Goal: Information Seeking & Learning: Find specific fact

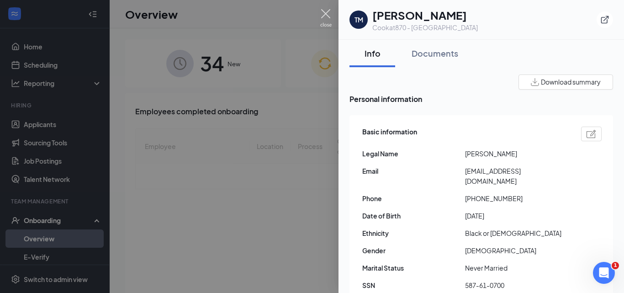
click at [326, 13] on img at bounding box center [325, 18] width 11 height 18
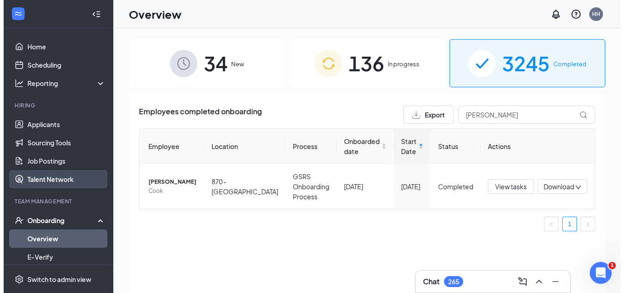
scroll to position [137, 0]
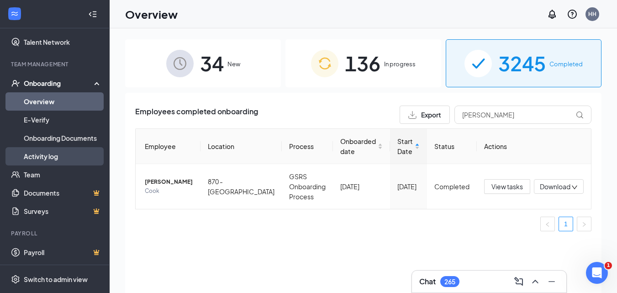
click at [52, 160] on link "Activity log" at bounding box center [63, 156] width 78 height 18
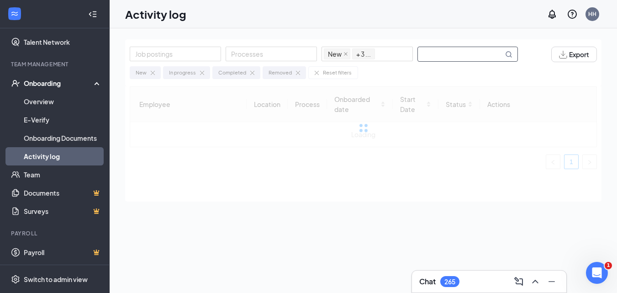
click at [432, 47] on input "text" at bounding box center [460, 54] width 85 height 14
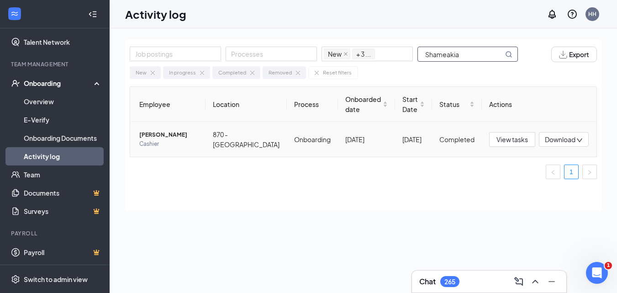
type input "Shameakia"
click at [168, 137] on span "[PERSON_NAME]" at bounding box center [168, 134] width 59 height 9
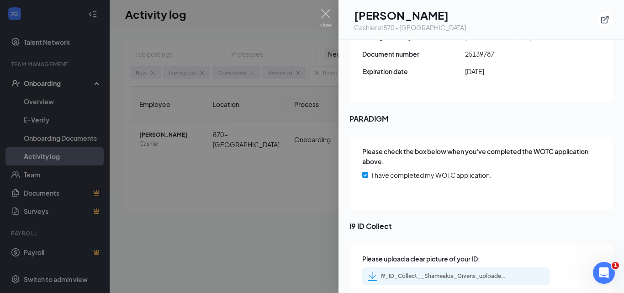
scroll to position [1368, 0]
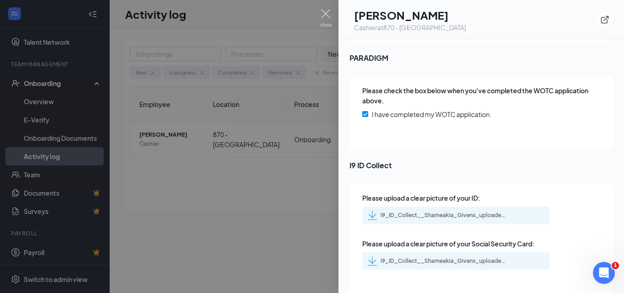
drag, startPoint x: 447, startPoint y: 205, endPoint x: 453, endPoint y: 218, distance: 13.7
click at [447, 212] on div "I9_ID_Collect__Shameakia_Givens_uploadedfile_20250825.pdf.pdf" at bounding box center [445, 215] width 128 height 7
click at [451, 257] on div "I9_ID_Collect__Shameakia_Givens_uploadedfile_20250825.pdf.pdf" at bounding box center [445, 260] width 128 height 7
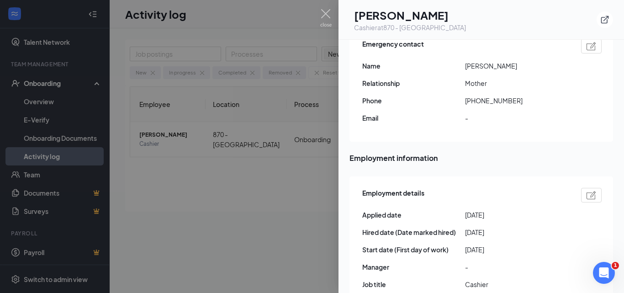
scroll to position [0, 0]
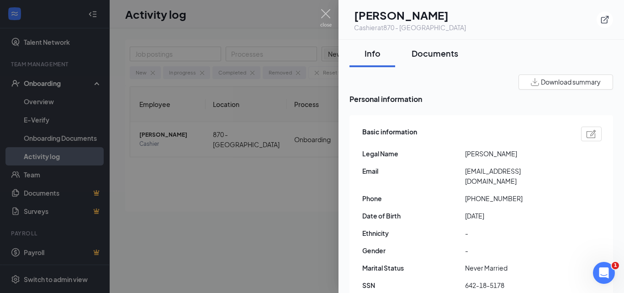
click at [427, 56] on div "Documents" at bounding box center [435, 53] width 47 height 11
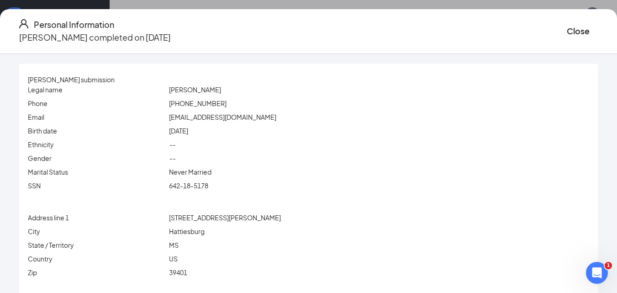
click at [199, 92] on span "[PERSON_NAME]" at bounding box center [195, 89] width 52 height 8
copy span "Shameakia"
click at [221, 88] on span "[PERSON_NAME]" at bounding box center [195, 89] width 52 height 8
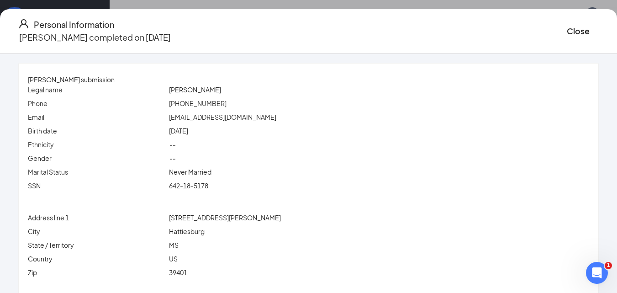
copy span "[PERSON_NAME]"
click at [208, 185] on span "642-18-5178" at bounding box center [188, 185] width 39 height 8
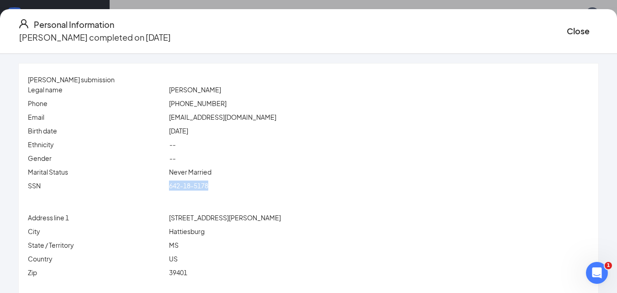
click at [208, 185] on span "642-18-5178" at bounding box center [188, 185] width 39 height 8
click at [240, 117] on span "[EMAIL_ADDRESS][DOMAIN_NAME]" at bounding box center [222, 117] width 107 height 8
copy span "[EMAIL_ADDRESS][DOMAIN_NAME]"
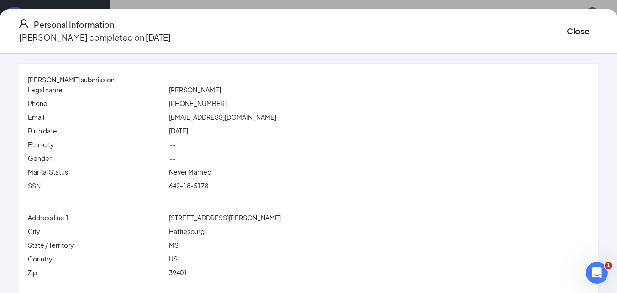
click at [216, 104] on span "[PHONE_NUMBER]" at bounding box center [198, 103] width 58 height 8
copy span "[PHONE_NUMBER]"
click at [213, 215] on span "[STREET_ADDRESS][PERSON_NAME]" at bounding box center [225, 217] width 112 height 8
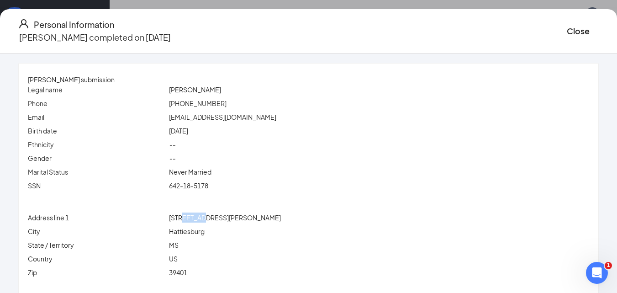
click at [213, 215] on span "[STREET_ADDRESS][PERSON_NAME]" at bounding box center [225, 217] width 112 height 8
copy span "[STREET_ADDRESS][PERSON_NAME]"
click at [205, 235] on span "Hattiesburg" at bounding box center [187, 231] width 36 height 8
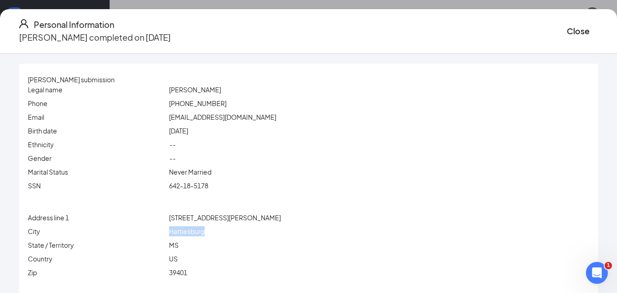
copy span "Hattiesburg"
click at [179, 249] on span "MS" at bounding box center [174, 245] width 10 height 8
copy span "MS"
click at [187, 272] on span "39401" at bounding box center [178, 272] width 18 height 8
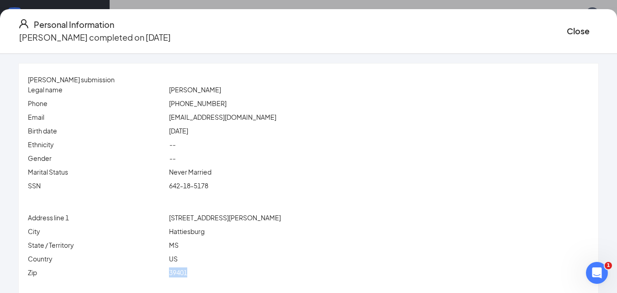
click at [187, 272] on span "39401" at bounding box center [178, 272] width 18 height 8
copy span "39401"
click at [567, 28] on button "Close" at bounding box center [578, 31] width 23 height 13
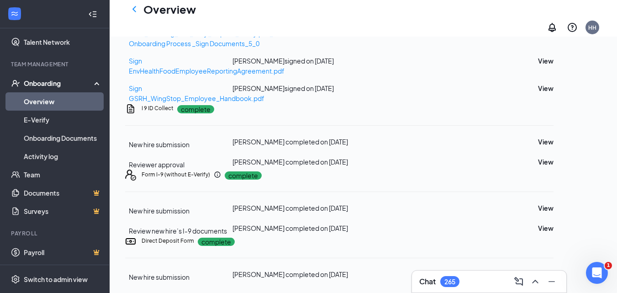
scroll to position [607, 0]
click at [552, 269] on button "View" at bounding box center [546, 274] width 16 height 10
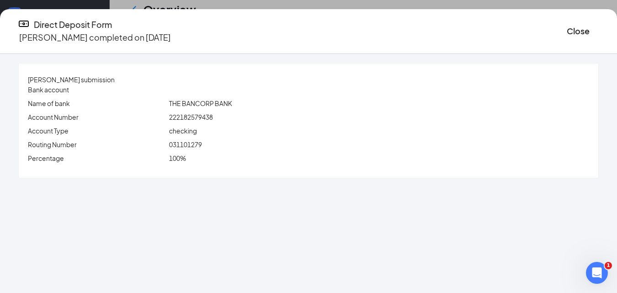
click at [201, 122] on div "[PERSON_NAME] submission Bank account Name of bank THE BANCORP BANK Account Num…" at bounding box center [309, 121] width 580 height 114
click at [202, 117] on span "222182579438" at bounding box center [191, 117] width 44 height 8
copy span "222182579438"
click at [202, 141] on span "031101279" at bounding box center [185, 144] width 33 height 8
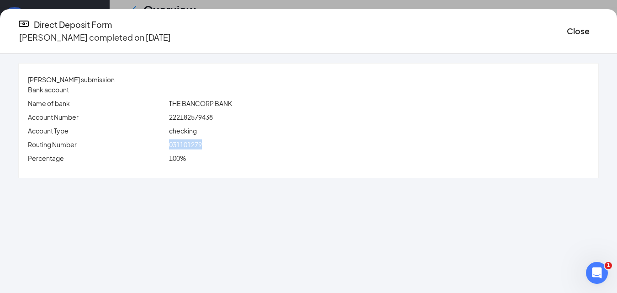
click at [202, 141] on span "031101279" at bounding box center [185, 144] width 33 height 8
copy span "031101279"
drag, startPoint x: 544, startPoint y: 25, endPoint x: 456, endPoint y: 70, distance: 98.7
click at [567, 26] on button "Close" at bounding box center [578, 31] width 23 height 13
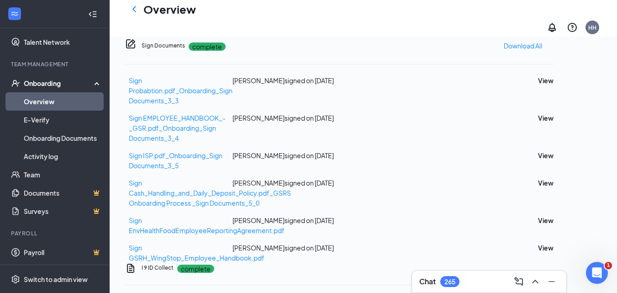
scroll to position [150, 0]
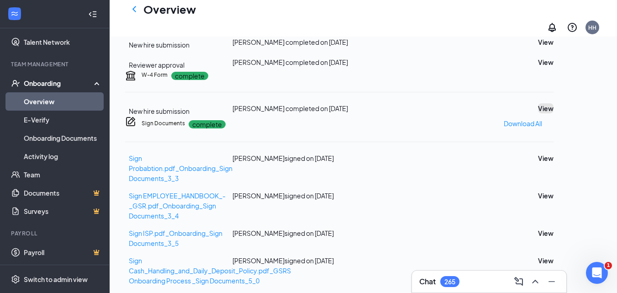
click at [554, 113] on button "View" at bounding box center [546, 108] width 16 height 10
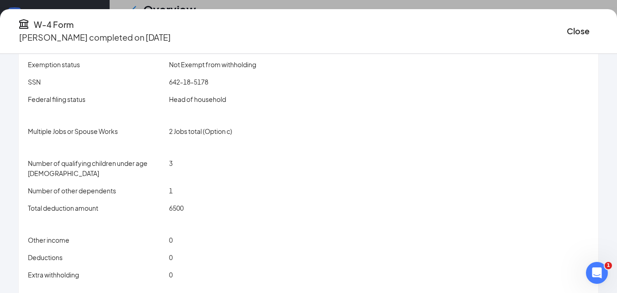
scroll to position [165, 0]
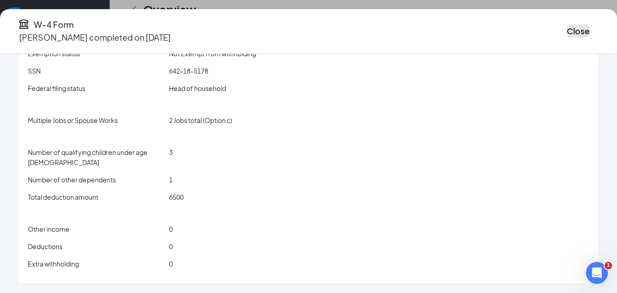
click at [567, 29] on button "Close" at bounding box center [578, 31] width 23 height 13
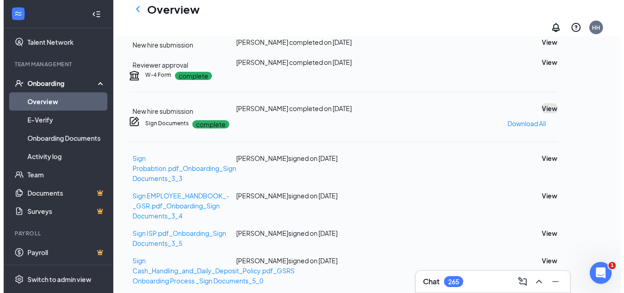
scroll to position [0, 0]
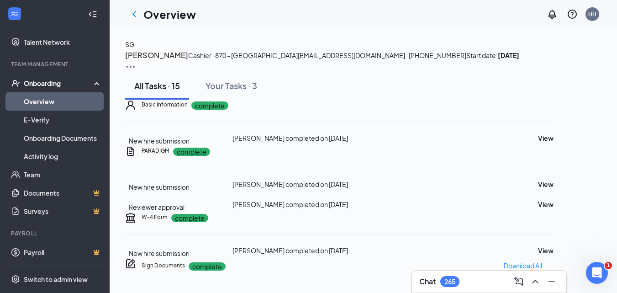
click at [134, 49] on button "SG" at bounding box center [129, 44] width 9 height 10
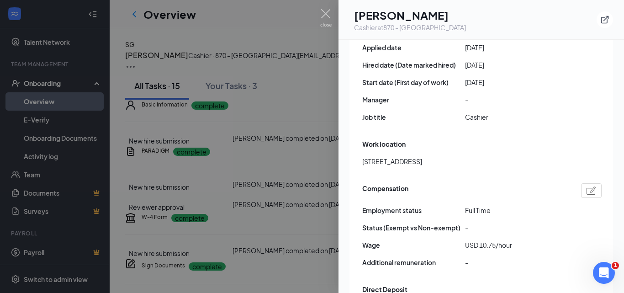
scroll to position [503, 0]
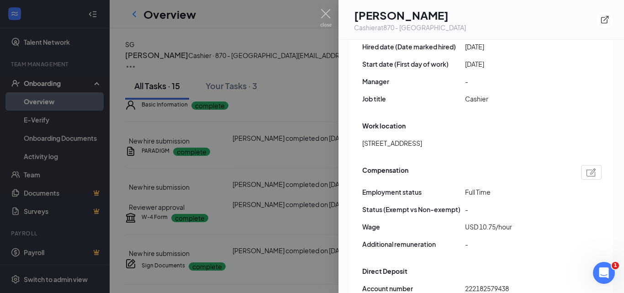
click at [384, 28] on div "Cashier at 870 - [GEOGRAPHIC_DATA]" at bounding box center [410, 27] width 112 height 9
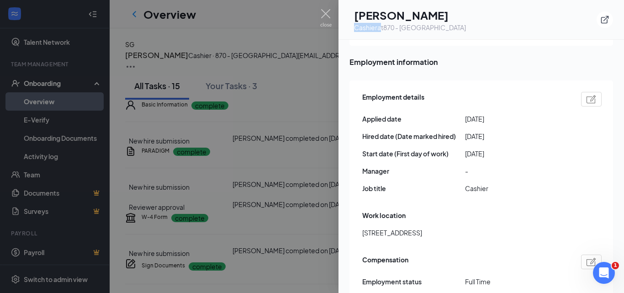
scroll to position [409, 0]
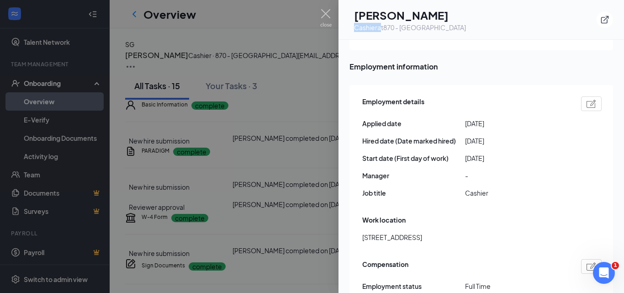
click at [322, 6] on div at bounding box center [312, 146] width 624 height 293
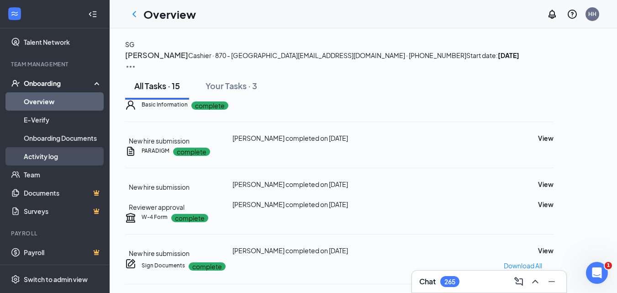
click at [35, 152] on link "Activity log" at bounding box center [63, 156] width 78 height 18
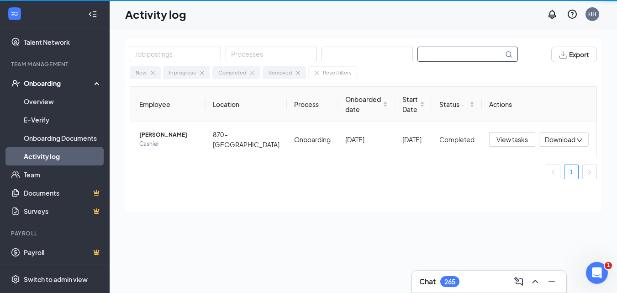
click at [451, 53] on input "text" at bounding box center [460, 54] width 85 height 14
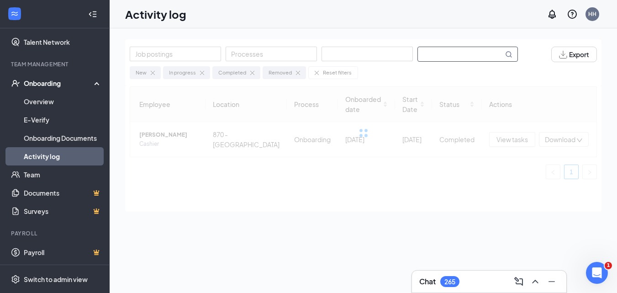
click at [440, 53] on input "text" at bounding box center [460, 54] width 85 height 14
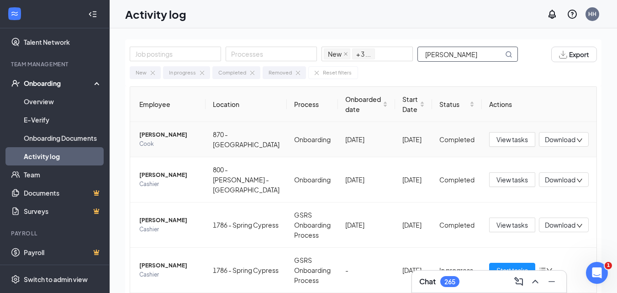
type input "[PERSON_NAME]"
click at [158, 136] on span "[PERSON_NAME]" at bounding box center [168, 134] width 59 height 9
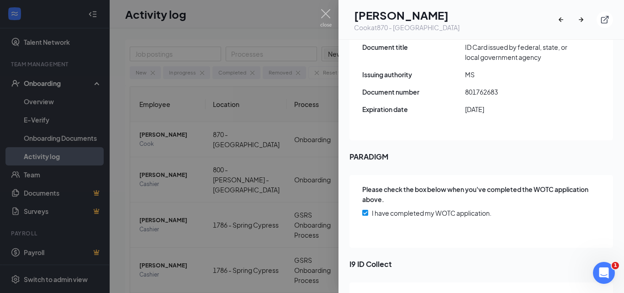
scroll to position [1368, 0]
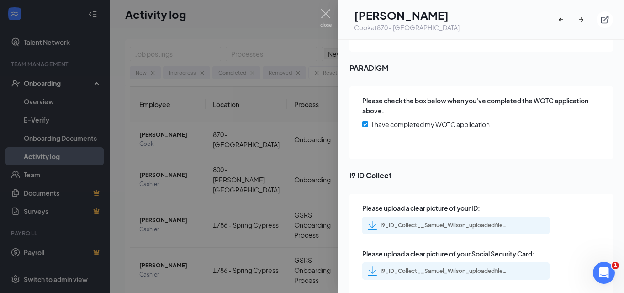
click at [422, 222] on div "I9_ID_Collect__Samuel_Wilson_uploadedfile_20250822.pdf.pdf" at bounding box center [445, 225] width 128 height 7
click at [438, 267] on div "I9_ID_Collect__Samuel_Wilson_uploadedfile_20250822.pdf.pdf" at bounding box center [445, 270] width 128 height 7
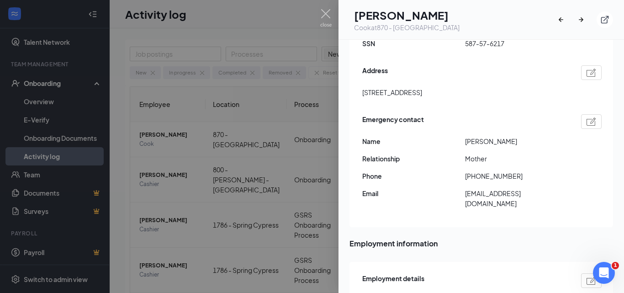
scroll to position [0, 0]
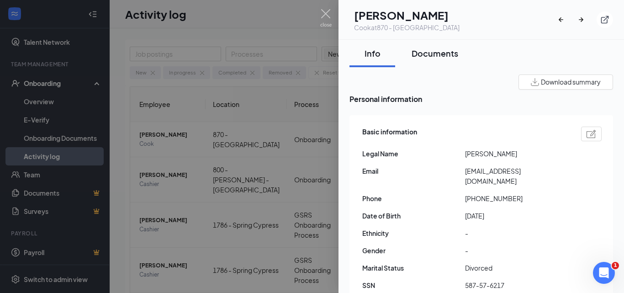
click at [430, 52] on div "Documents" at bounding box center [435, 53] width 47 height 11
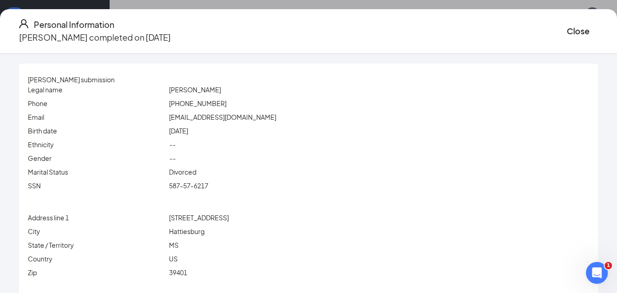
click at [193, 89] on span "[PERSON_NAME]" at bounding box center [195, 89] width 52 height 8
click at [221, 92] on span "[PERSON_NAME]" at bounding box center [195, 89] width 52 height 8
click at [202, 191] on div "SSN 587-57-6217" at bounding box center [309, 188] width 562 height 14
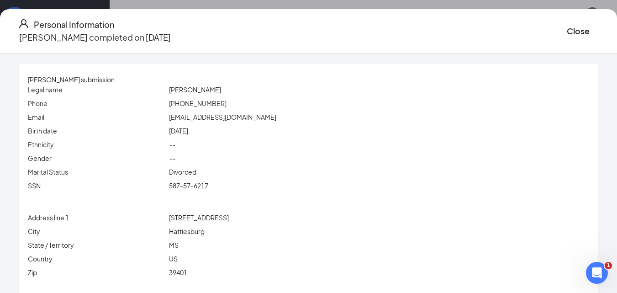
click at [202, 188] on span "587-57-6217" at bounding box center [188, 185] width 39 height 8
click at [202, 186] on span "587-57-6217" at bounding box center [188, 185] width 39 height 8
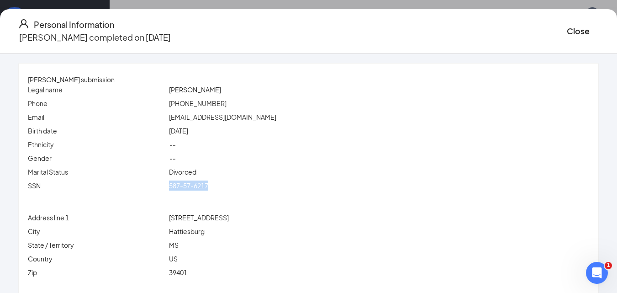
click at [202, 186] on span "587-57-6217" at bounding box center [188, 185] width 39 height 8
click at [215, 117] on span "[EMAIL_ADDRESS][DOMAIN_NAME]" at bounding box center [222, 117] width 107 height 8
click at [202, 186] on span "587-57-6217" at bounding box center [188, 185] width 39 height 8
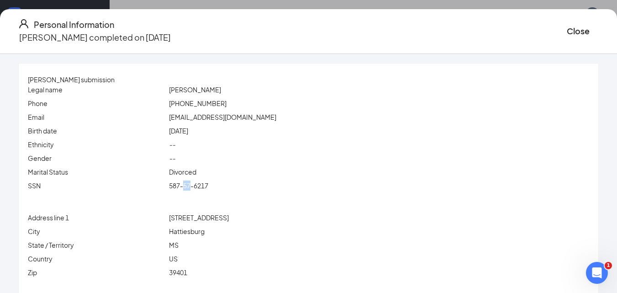
click at [202, 186] on span "587-57-6217" at bounding box center [188, 185] width 39 height 8
click at [209, 218] on span "[STREET_ADDRESS]" at bounding box center [199, 217] width 60 height 8
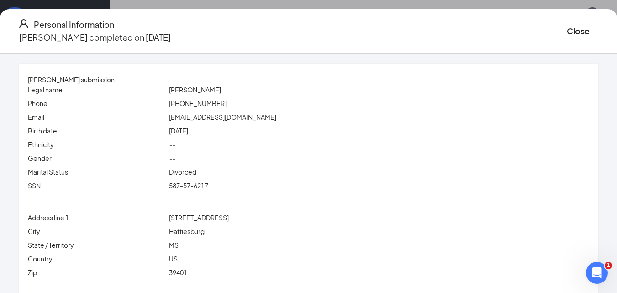
click at [204, 233] on span "Hattiesburg" at bounding box center [187, 231] width 36 height 8
click at [187, 272] on span "39401" at bounding box center [178, 272] width 18 height 8
drag, startPoint x: 547, startPoint y: 29, endPoint x: 431, endPoint y: 99, distance: 135.9
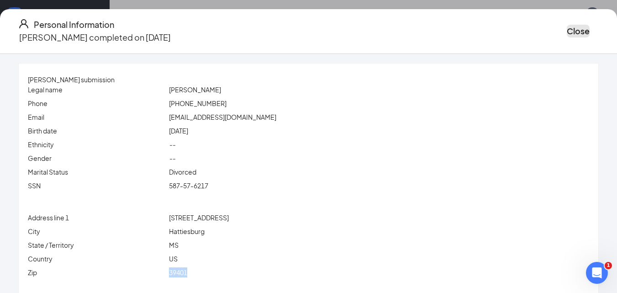
click at [567, 29] on button "Close" at bounding box center [578, 31] width 23 height 13
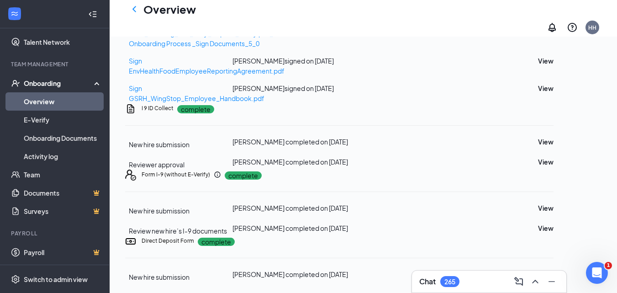
scroll to position [607, 0]
click at [554, 269] on button "View" at bounding box center [546, 274] width 16 height 10
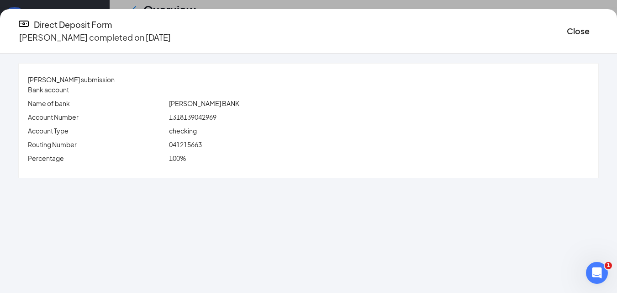
click at [217, 117] on span "1318139042969" at bounding box center [193, 117] width 48 height 8
click at [202, 142] on span "041215663" at bounding box center [185, 144] width 33 height 8
click at [567, 31] on button "Close" at bounding box center [578, 31] width 23 height 13
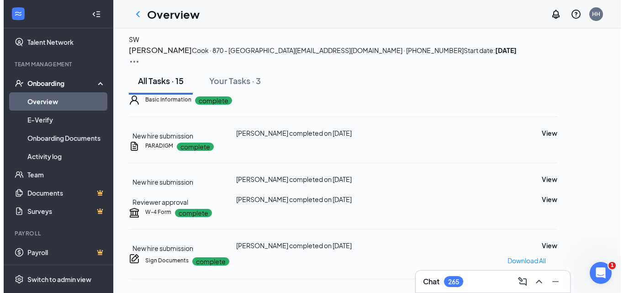
scroll to position [0, 0]
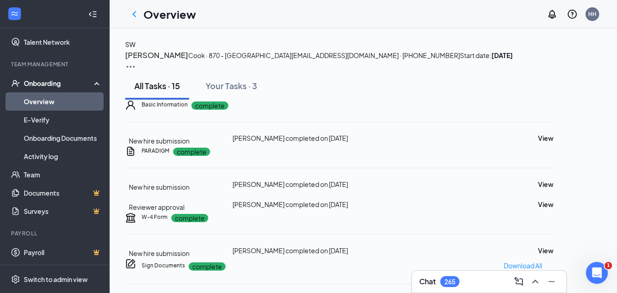
click at [175, 48] on div "SW [PERSON_NAME] [PERSON_NAME] · 870 - Hattiesburg [EMAIL_ADDRESS][DOMAIN_NAME]…" at bounding box center [363, 55] width 477 height 33
click at [136, 49] on div "SW" at bounding box center [130, 44] width 11 height 10
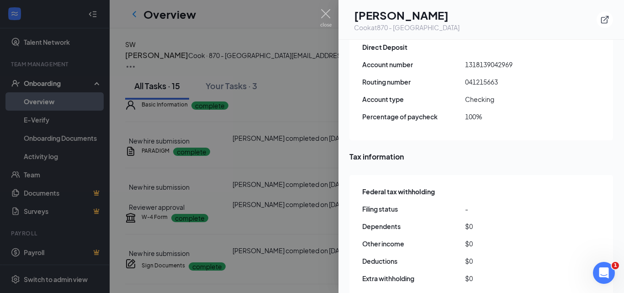
scroll to position [731, 0]
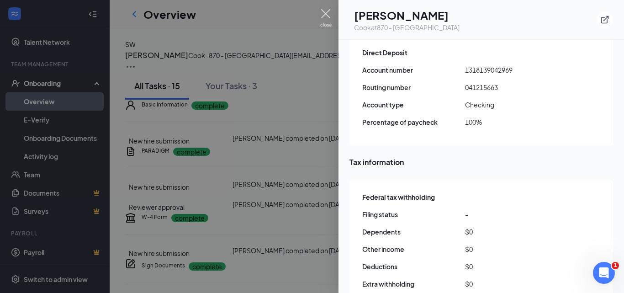
click at [326, 13] on img at bounding box center [325, 18] width 11 height 18
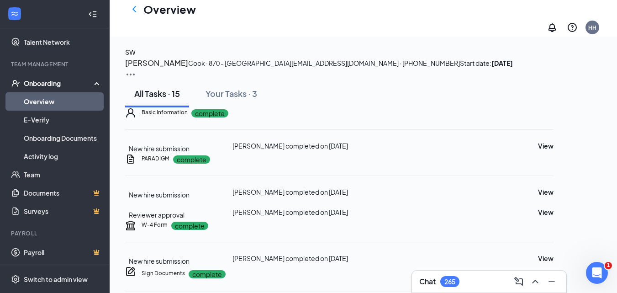
scroll to position [183, 0]
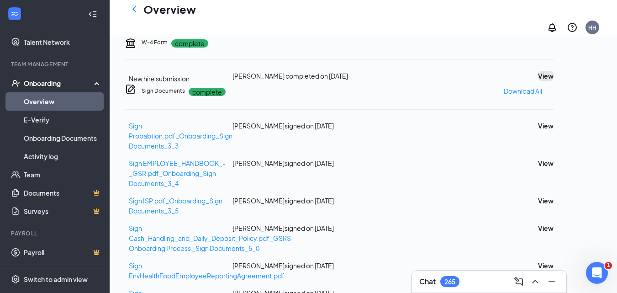
click at [554, 81] on button "View" at bounding box center [546, 76] width 16 height 10
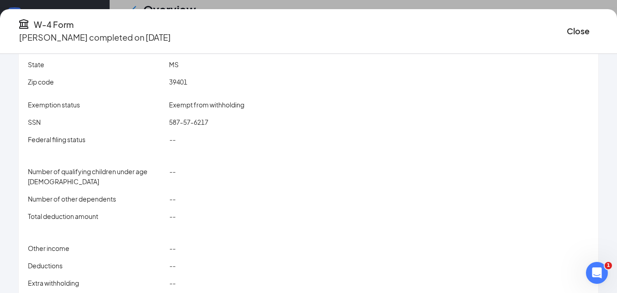
scroll to position [132, 0]
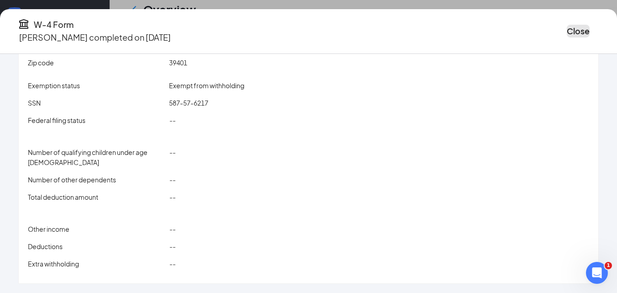
click at [567, 27] on button "Close" at bounding box center [578, 31] width 23 height 13
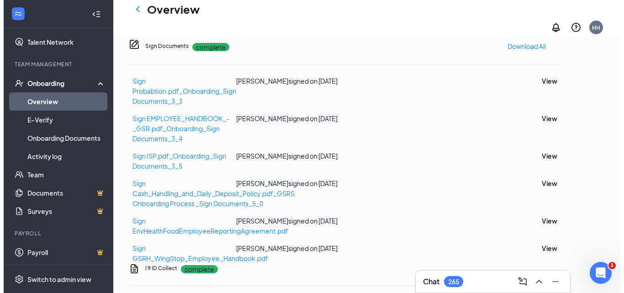
scroll to position [0, 0]
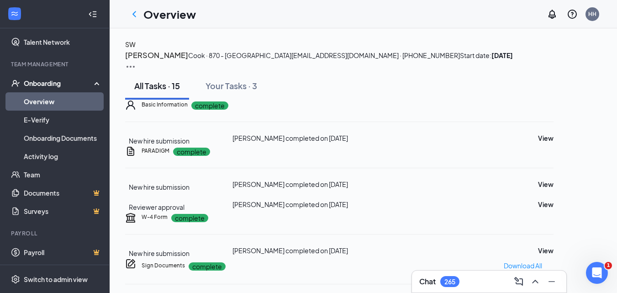
click at [136, 49] on div "SW" at bounding box center [130, 44] width 11 height 10
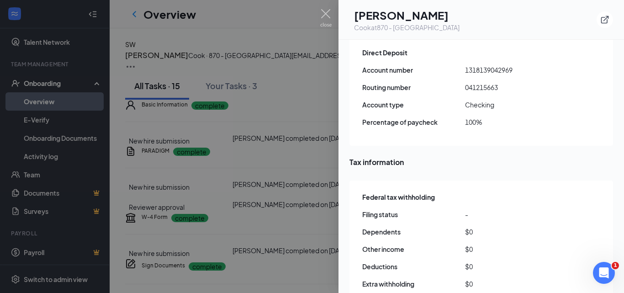
click at [383, 27] on div "Cook at 870 - [GEOGRAPHIC_DATA]" at bounding box center [407, 27] width 106 height 9
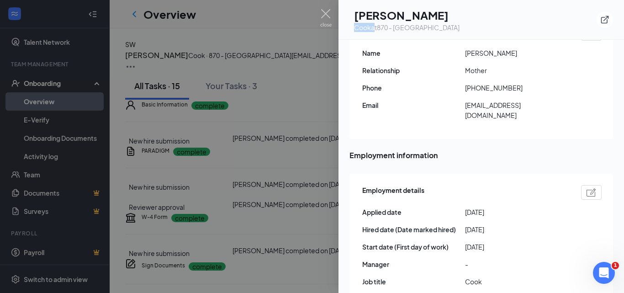
scroll to position [320, 0]
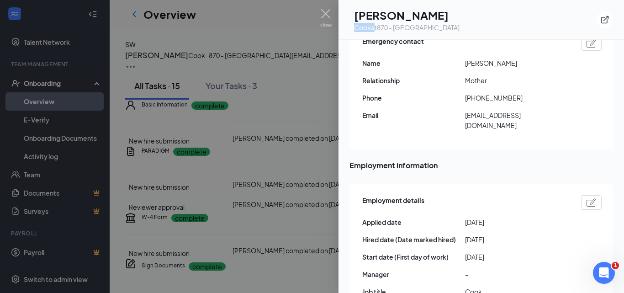
click at [326, 15] on img at bounding box center [325, 18] width 11 height 18
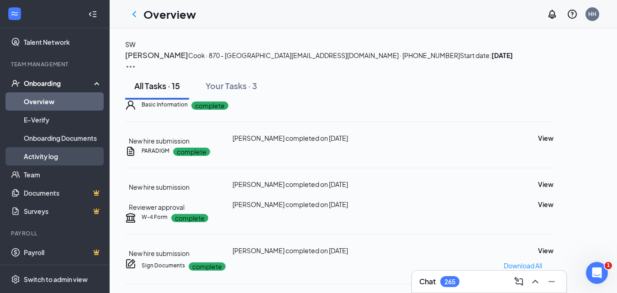
click at [69, 158] on link "Activity log" at bounding box center [63, 156] width 78 height 18
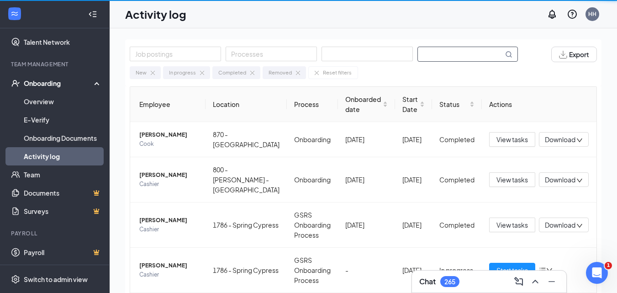
click at [453, 55] on input "text" at bounding box center [460, 54] width 85 height 14
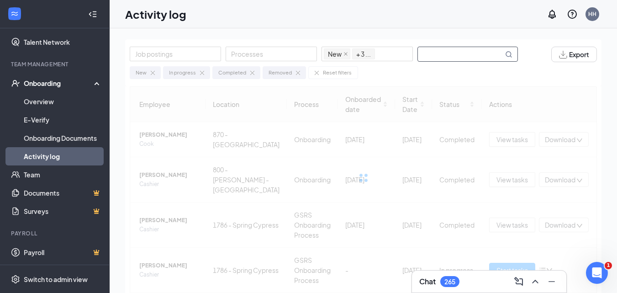
click at [441, 53] on input "text" at bounding box center [460, 54] width 85 height 14
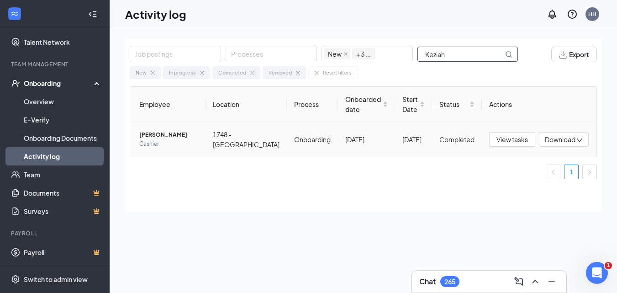
type input "Keziah"
click at [166, 133] on span "[PERSON_NAME]" at bounding box center [168, 134] width 59 height 9
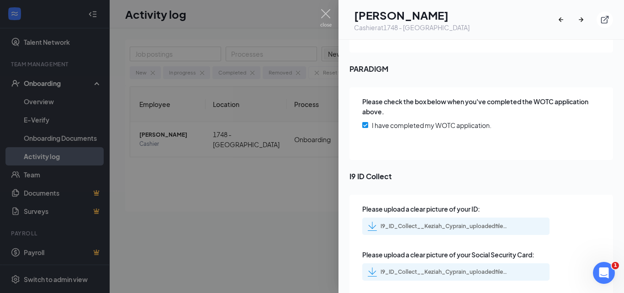
scroll to position [1185, 0]
click at [479, 221] on div "I9_ID_Collect__Keziah_Cyprain_uploadedfile_20250822.pdf.pdf" at bounding box center [438, 225] width 141 height 9
click at [479, 267] on div "I9_ID_Collect__Keziah_Cyprain_uploadedfile_20250822.pdf.pdf" at bounding box center [445, 270] width 128 height 7
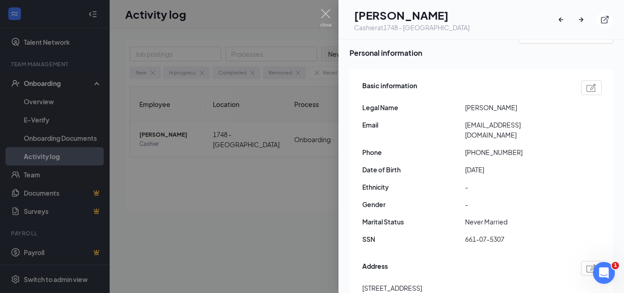
scroll to position [0, 0]
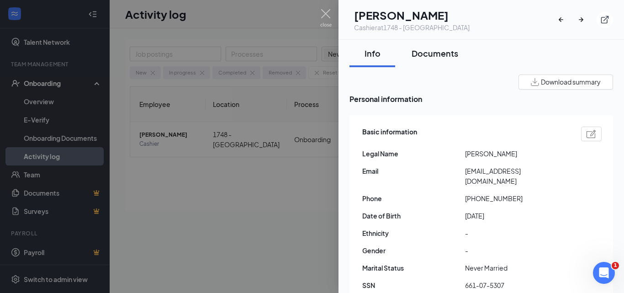
click at [432, 51] on div "Documents" at bounding box center [435, 53] width 47 height 11
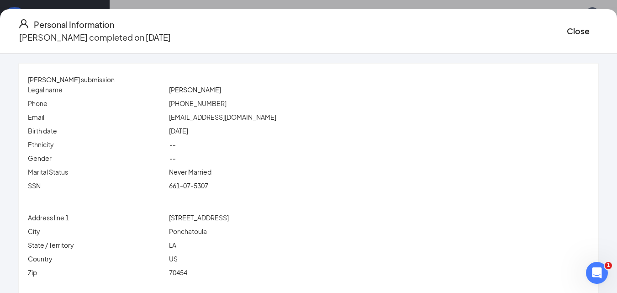
click at [200, 88] on span "[PERSON_NAME]" at bounding box center [195, 89] width 52 height 8
click at [221, 89] on span "[PERSON_NAME]" at bounding box center [195, 89] width 52 height 8
click at [208, 186] on span "661-07-5307" at bounding box center [188, 185] width 39 height 8
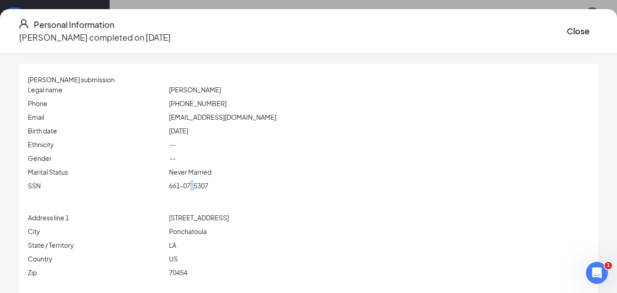
click at [208, 186] on span "661-07-5307" at bounding box center [188, 185] width 39 height 8
click at [212, 115] on span "[EMAIL_ADDRESS][DOMAIN_NAME]" at bounding box center [222, 117] width 107 height 8
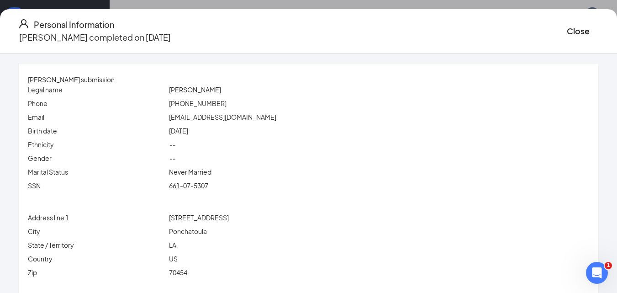
click at [191, 100] on span "[PHONE_NUMBER]" at bounding box center [198, 103] width 58 height 8
click at [206, 219] on span "[STREET_ADDRESS]" at bounding box center [199, 217] width 60 height 8
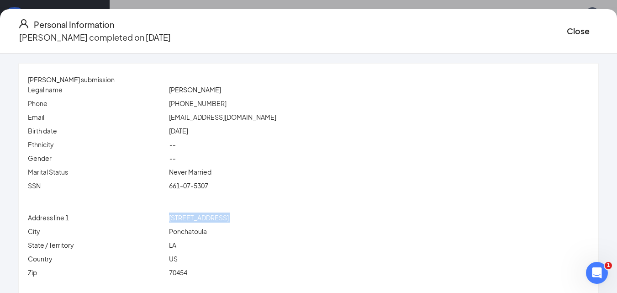
click at [206, 219] on span "[STREET_ADDRESS]" at bounding box center [199, 217] width 60 height 8
click at [195, 233] on span "Ponchatoula" at bounding box center [188, 231] width 38 height 8
click at [176, 245] on span "LA" at bounding box center [172, 245] width 7 height 8
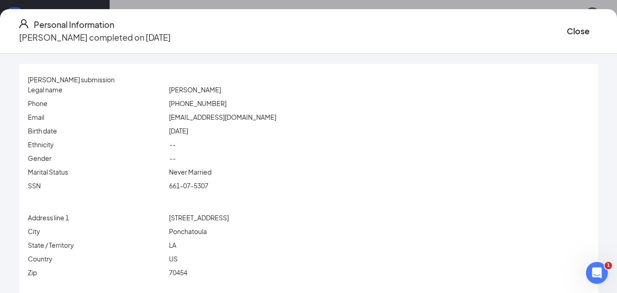
click at [187, 271] on span "70454" at bounding box center [178, 272] width 18 height 8
drag, startPoint x: 540, startPoint y: 32, endPoint x: 527, endPoint y: 102, distance: 71.5
click at [567, 32] on button "Close" at bounding box center [578, 31] width 23 height 13
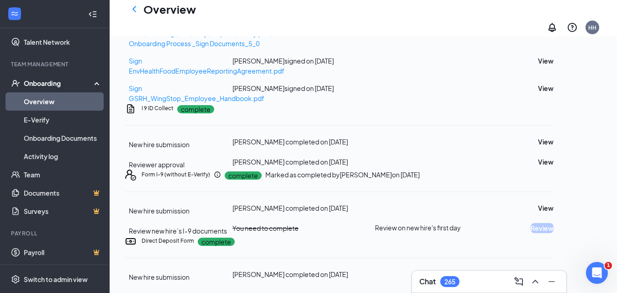
scroll to position [607, 0]
click at [554, 269] on button "View" at bounding box center [546, 274] width 16 height 10
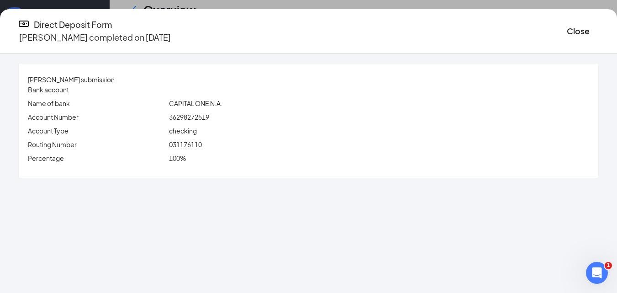
click at [209, 116] on span "36298272519" at bounding box center [189, 117] width 40 height 8
click at [202, 143] on span "031176110" at bounding box center [185, 144] width 33 height 8
click at [567, 27] on button "Close" at bounding box center [578, 31] width 23 height 13
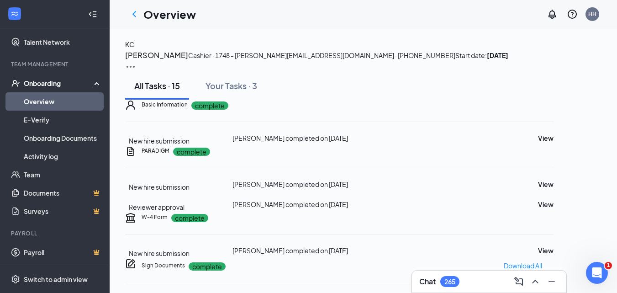
scroll to position [91, 0]
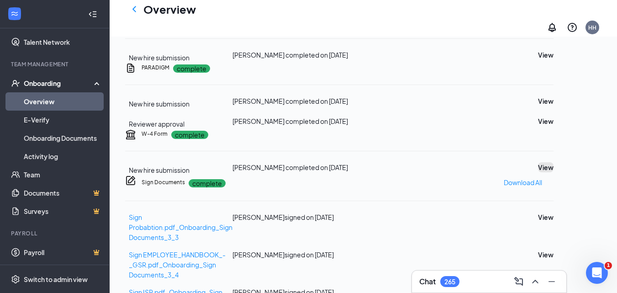
click at [554, 172] on button "View" at bounding box center [546, 167] width 16 height 10
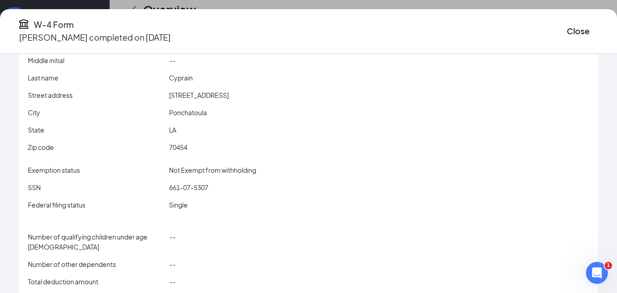
scroll to position [132, 0]
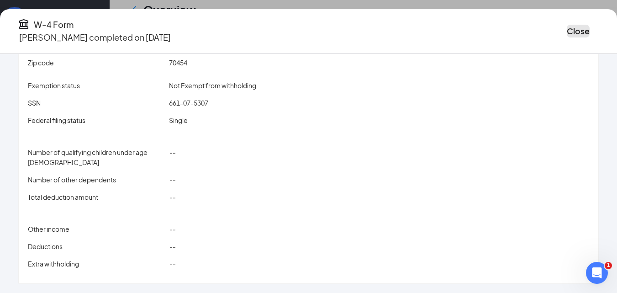
drag, startPoint x: 535, startPoint y: 27, endPoint x: 531, endPoint y: 28, distance: 4.8
click at [567, 27] on button "Close" at bounding box center [578, 31] width 23 height 13
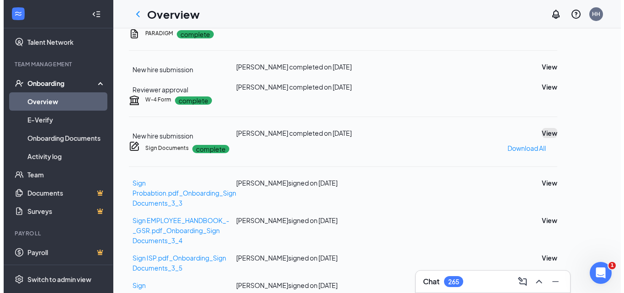
scroll to position [0, 0]
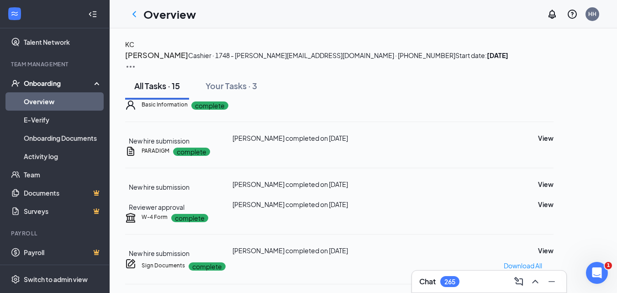
click at [134, 49] on div "KC" at bounding box center [129, 44] width 9 height 10
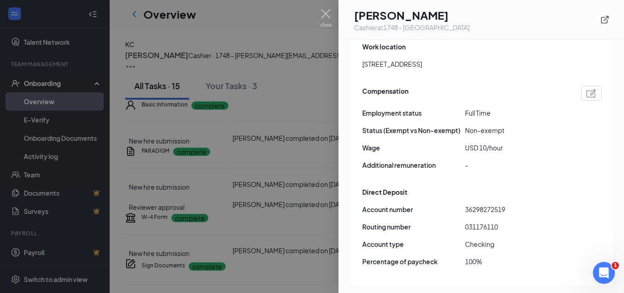
scroll to position [594, 0]
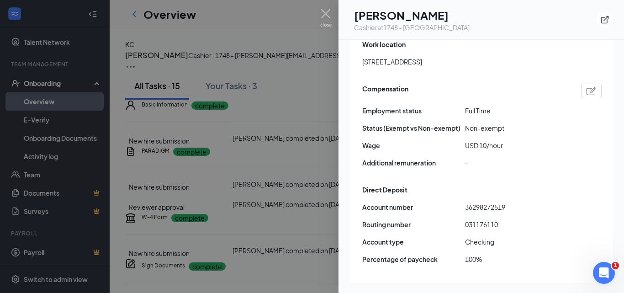
click at [378, 26] on div "Cashier at 1748 - [PERSON_NAME]" at bounding box center [412, 27] width 116 height 9
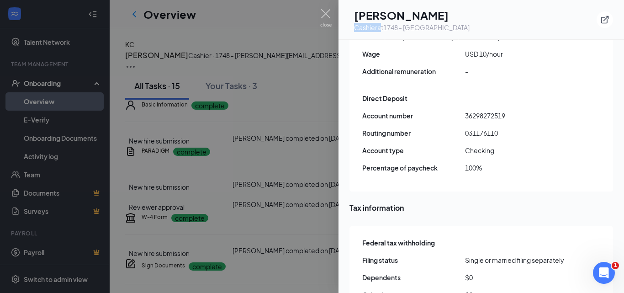
scroll to position [960, 0]
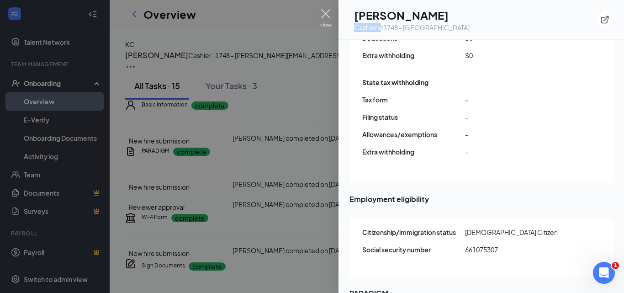
click at [326, 13] on img at bounding box center [325, 18] width 11 height 18
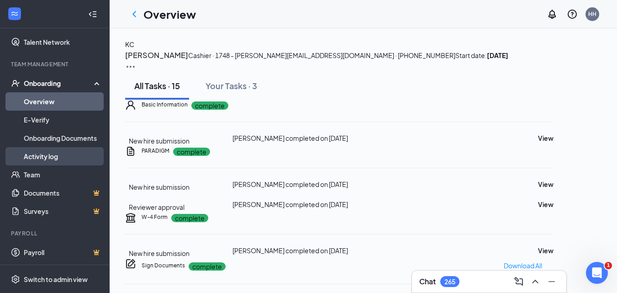
click at [35, 159] on link "Activity log" at bounding box center [63, 156] width 78 height 18
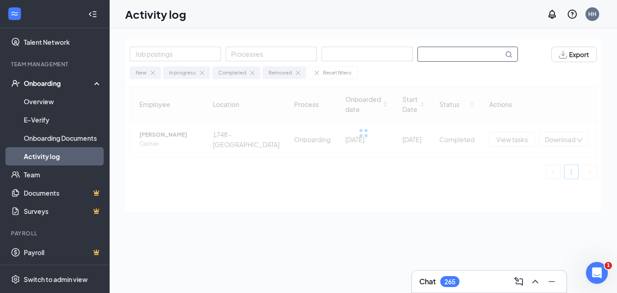
click at [460, 51] on input "text" at bounding box center [460, 54] width 85 height 14
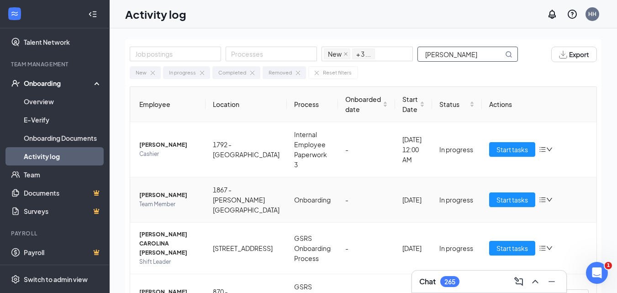
type input "[PERSON_NAME]"
click at [162, 195] on span "[PERSON_NAME]" at bounding box center [168, 195] width 59 height 9
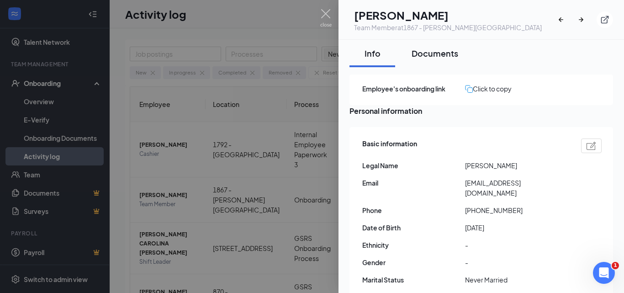
click at [437, 54] on div "Documents" at bounding box center [435, 53] width 47 height 11
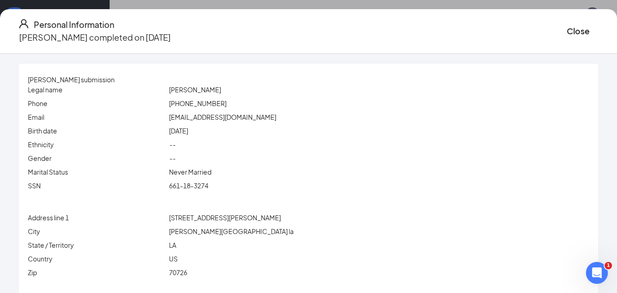
click at [191, 91] on span "[PERSON_NAME]" at bounding box center [195, 89] width 52 height 8
click at [217, 87] on span "[PERSON_NAME]" at bounding box center [195, 89] width 52 height 8
click at [208, 184] on span "661-18-3274" at bounding box center [188, 185] width 39 height 8
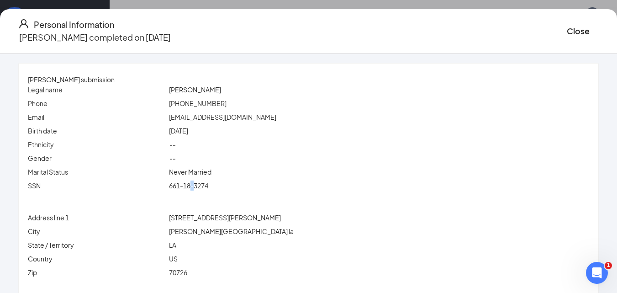
click at [208, 184] on span "661-18-3274" at bounding box center [188, 185] width 39 height 8
click at [215, 118] on span "[EMAIL_ADDRESS][DOMAIN_NAME]" at bounding box center [222, 117] width 107 height 8
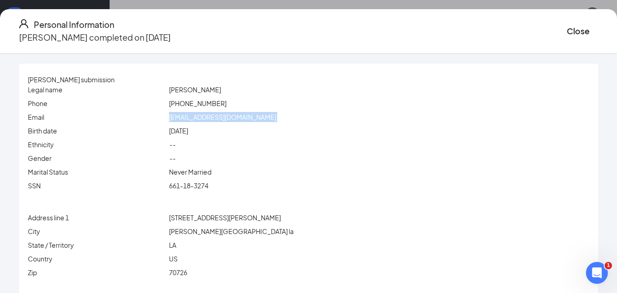
click at [205, 102] on span "[PHONE_NUMBER]" at bounding box center [198, 103] width 58 height 8
click at [199, 218] on span "[STREET_ADDRESS][PERSON_NAME]" at bounding box center [225, 217] width 112 height 8
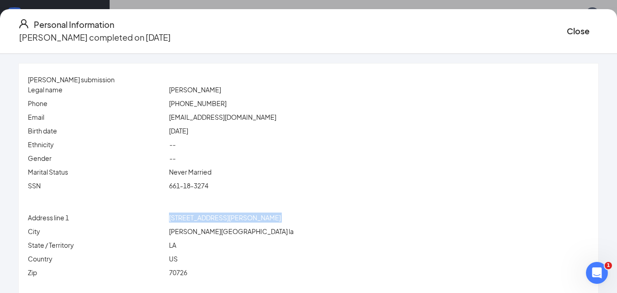
click at [199, 218] on span "[STREET_ADDRESS][PERSON_NAME]" at bounding box center [225, 217] width 112 height 8
click at [203, 235] on span "[PERSON_NAME][GEOGRAPHIC_DATA] la" at bounding box center [231, 231] width 125 height 8
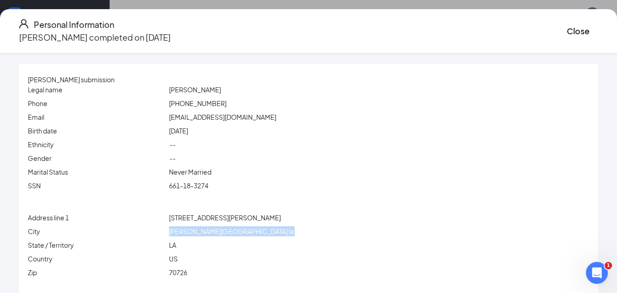
click at [203, 235] on span "[PERSON_NAME][GEOGRAPHIC_DATA] la" at bounding box center [231, 231] width 125 height 8
click at [187, 272] on span "70726" at bounding box center [178, 272] width 18 height 8
click at [567, 28] on button "Close" at bounding box center [578, 31] width 23 height 13
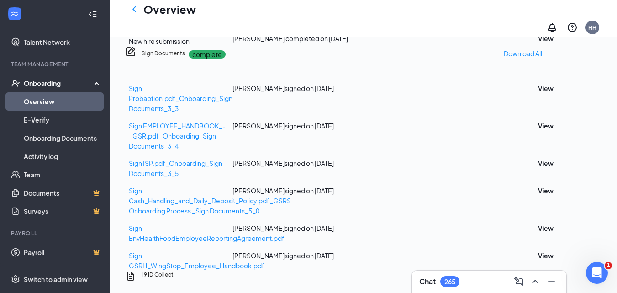
scroll to position [229, 0]
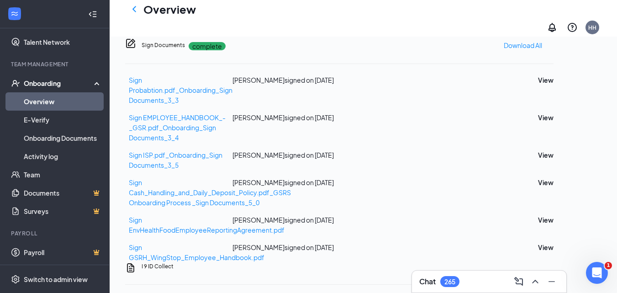
click at [554, 35] on button "View" at bounding box center [546, 30] width 16 height 10
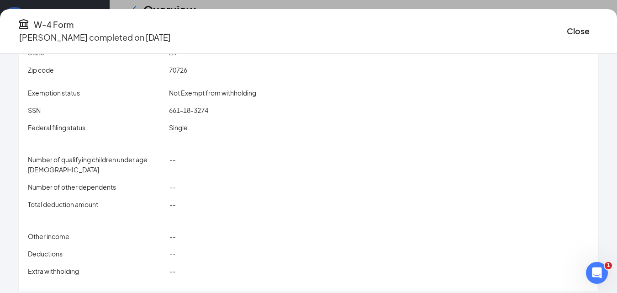
scroll to position [132, 0]
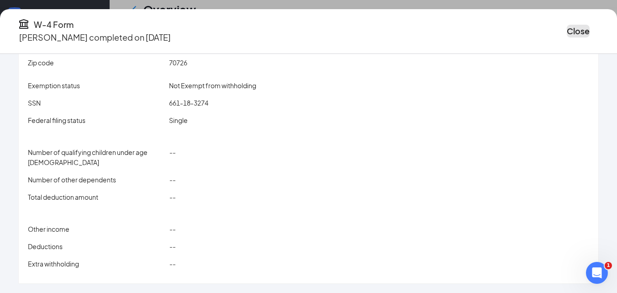
click at [567, 30] on button "Close" at bounding box center [578, 31] width 23 height 13
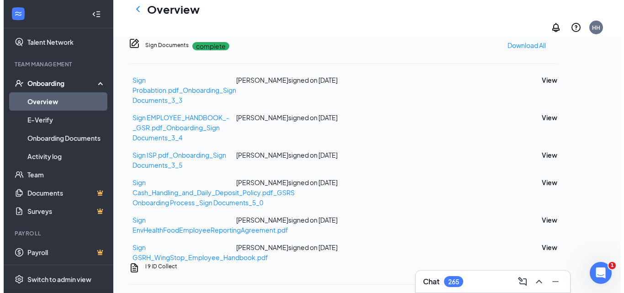
scroll to position [0, 0]
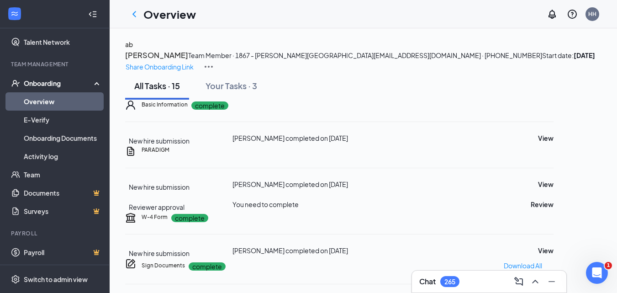
click at [133, 49] on button "ab" at bounding box center [129, 44] width 8 height 10
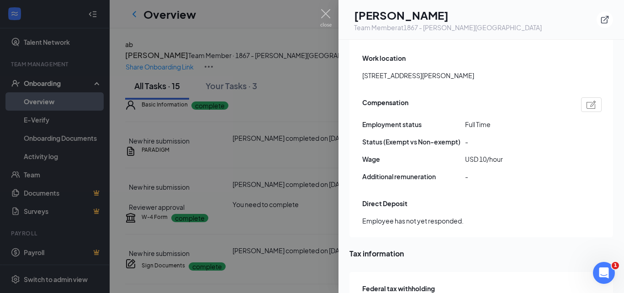
scroll to position [594, 0]
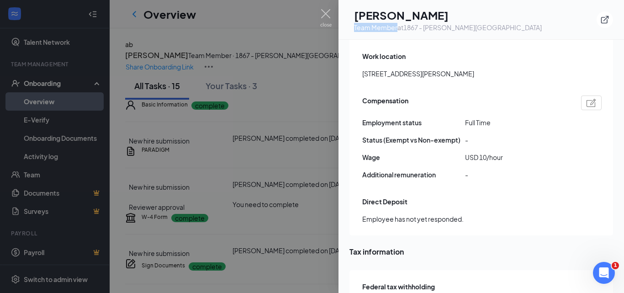
drag, startPoint x: 373, startPoint y: 27, endPoint x: 415, endPoint y: 32, distance: 41.5
click at [415, 32] on div "AL [PERSON_NAME] Team Member at 1867 - [PERSON_NAME][GEOGRAPHIC_DATA]" at bounding box center [482, 20] width 286 height 40
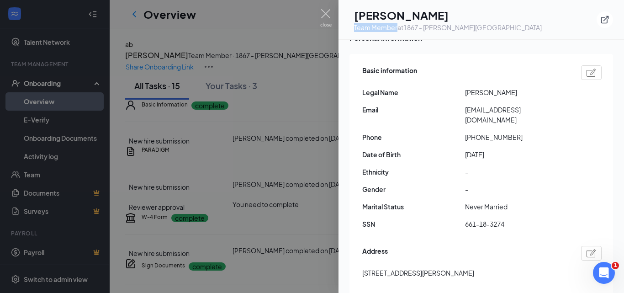
scroll to position [0, 0]
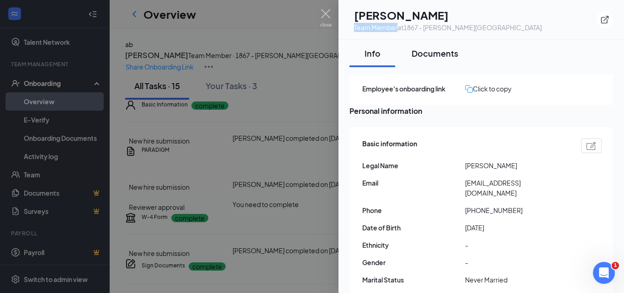
click at [449, 54] on div "Documents" at bounding box center [435, 53] width 47 height 11
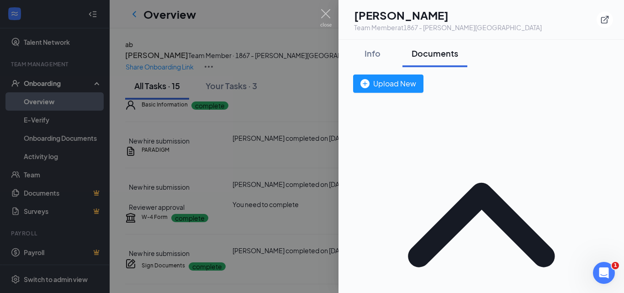
drag, startPoint x: 418, startPoint y: 162, endPoint x: 375, endPoint y: 164, distance: 43.0
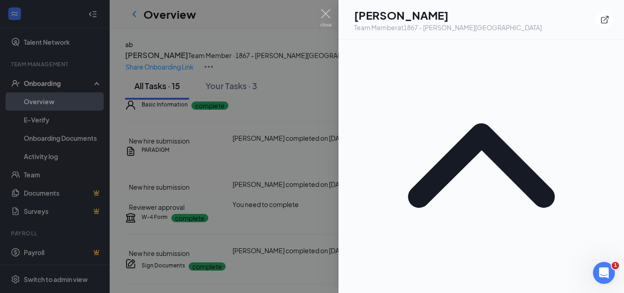
scroll to position [137, 0]
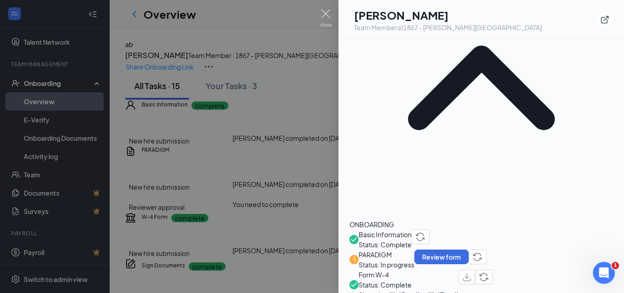
drag, startPoint x: 421, startPoint y: 184, endPoint x: 377, endPoint y: 184, distance: 44.3
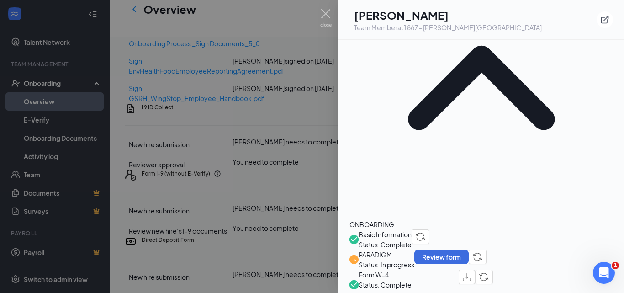
scroll to position [607, 0]
drag, startPoint x: 405, startPoint y: 217, endPoint x: 377, endPoint y: 218, distance: 27.9
drag, startPoint x: 449, startPoint y: 250, endPoint x: 377, endPoint y: 251, distance: 71.8
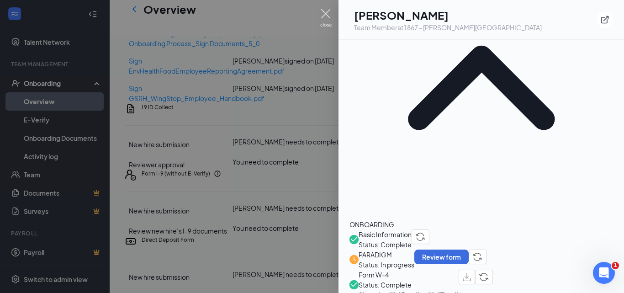
click at [325, 13] on img at bounding box center [325, 18] width 11 height 18
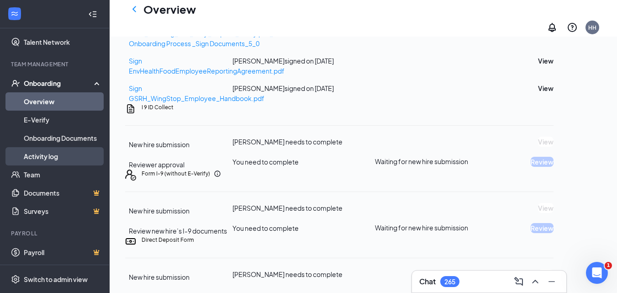
click at [56, 154] on link "Activity log" at bounding box center [63, 156] width 78 height 18
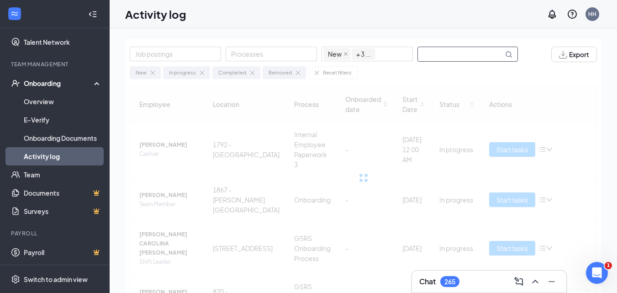
click at [431, 55] on input "text" at bounding box center [460, 54] width 85 height 14
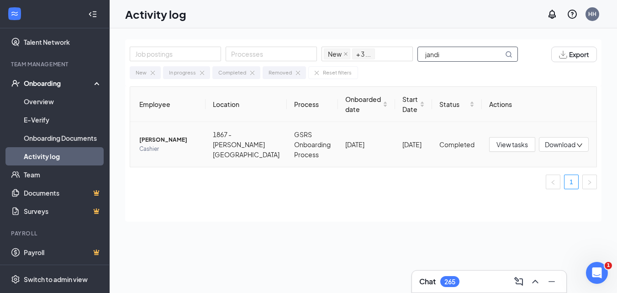
type input "jandi"
click at [170, 138] on span "[PERSON_NAME]" at bounding box center [168, 139] width 59 height 9
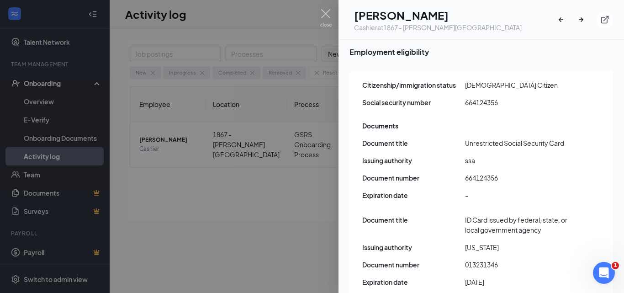
scroll to position [1397, 0]
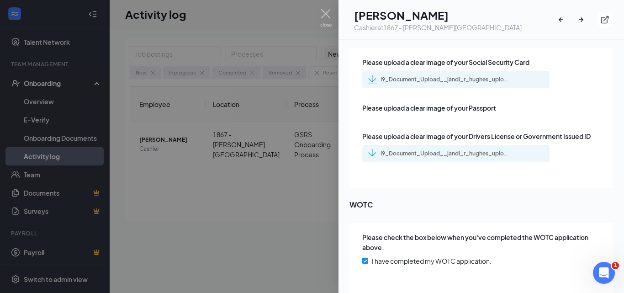
click at [443, 76] on div "I9_Document_Upload__jandi_r_hughes_uploadedfile_20241207.pdf.pdf" at bounding box center [445, 79] width 128 height 7
drag, startPoint x: 450, startPoint y: 142, endPoint x: 450, endPoint y: 131, distance: 10.5
click at [450, 150] on div "I9_Document_Upload__jandi_r_hughes_uploadedfile_20241207.pdf.pdf" at bounding box center [445, 153] width 128 height 7
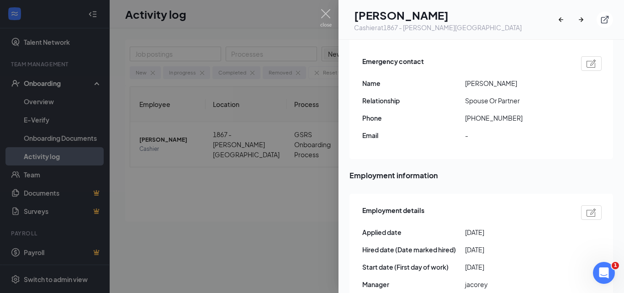
scroll to position [0, 0]
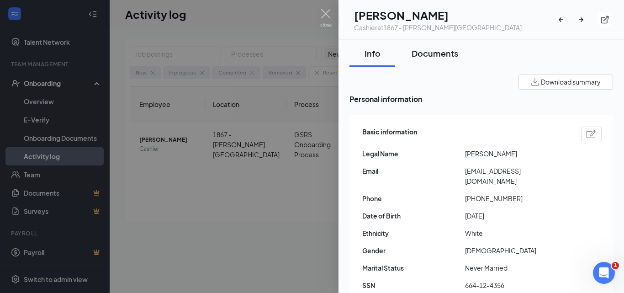
click at [434, 53] on div "Documents" at bounding box center [435, 53] width 47 height 11
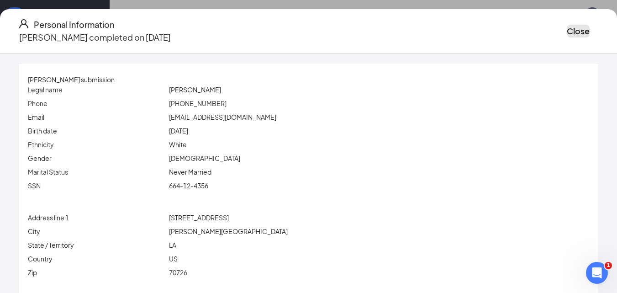
click at [567, 32] on button "Close" at bounding box center [578, 31] width 23 height 13
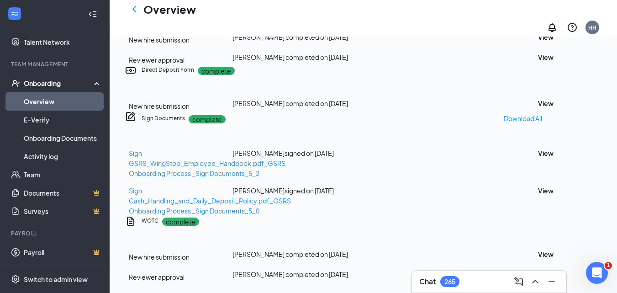
scroll to position [411, 0]
click at [554, 108] on button "View" at bounding box center [546, 103] width 16 height 10
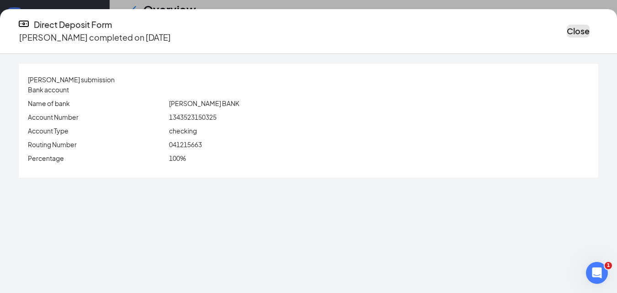
click at [567, 31] on button "Close" at bounding box center [578, 31] width 23 height 13
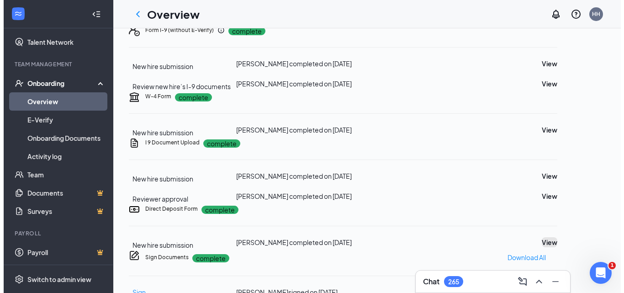
scroll to position [0, 0]
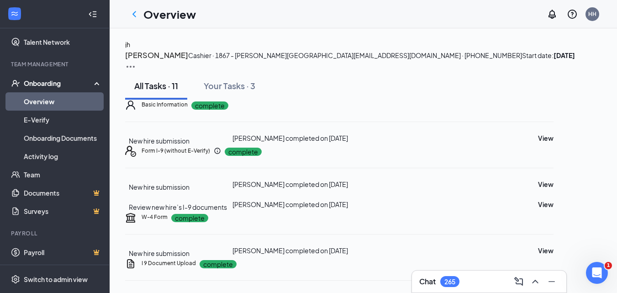
click at [130, 49] on button "jh" at bounding box center [127, 44] width 5 height 10
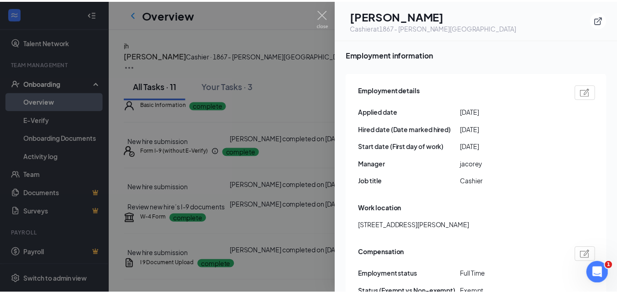
scroll to position [503, 0]
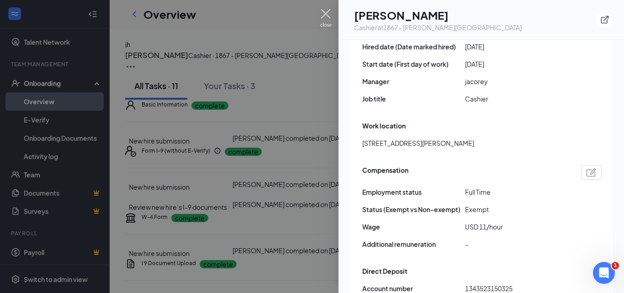
click at [330, 13] on img at bounding box center [325, 18] width 11 height 18
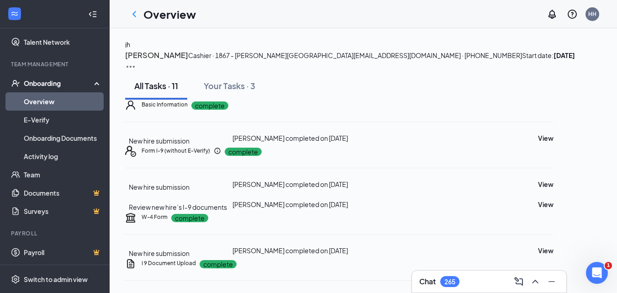
scroll to position [183, 0]
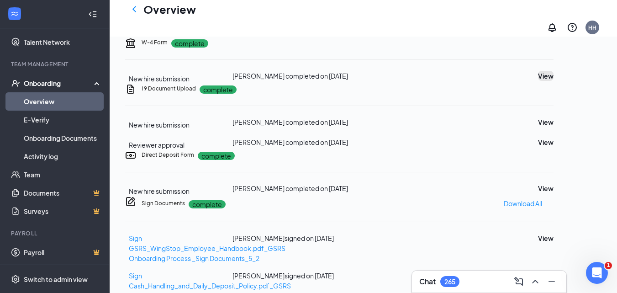
click at [554, 81] on button "View" at bounding box center [546, 76] width 16 height 10
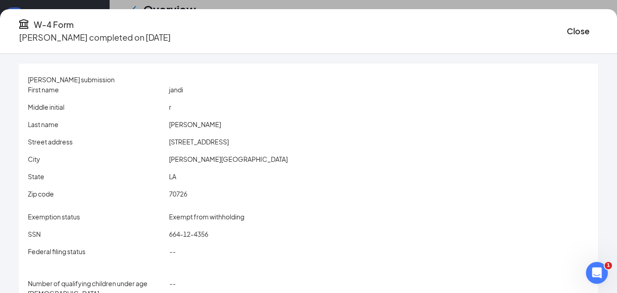
scroll to position [132, 0]
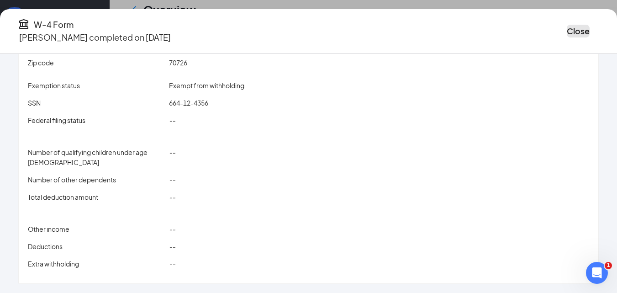
click at [567, 28] on button "Close" at bounding box center [578, 31] width 23 height 13
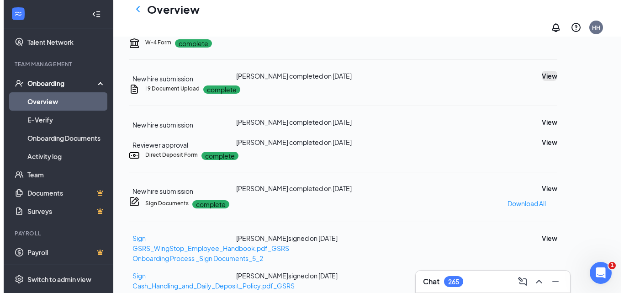
scroll to position [0, 0]
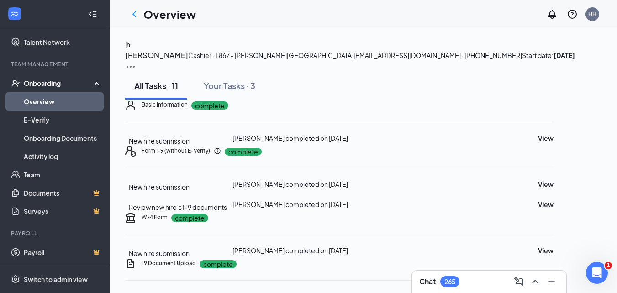
click at [130, 49] on div "jh" at bounding box center [127, 44] width 5 height 10
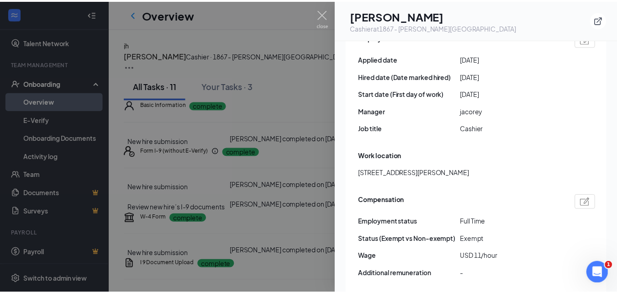
scroll to position [457, 0]
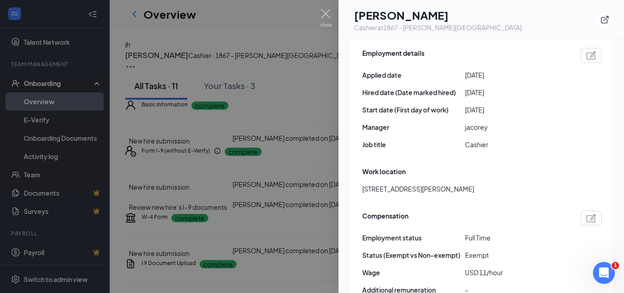
drag, startPoint x: 318, startPoint y: 14, endPoint x: 332, endPoint y: 19, distance: 14.6
click at [319, 14] on div at bounding box center [312, 146] width 624 height 293
